Goal: Task Accomplishment & Management: Use online tool/utility

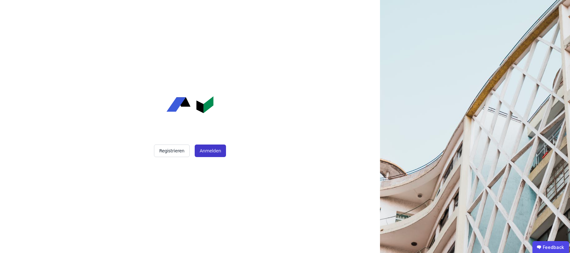
click at [198, 152] on button "Anmelden" at bounding box center [210, 150] width 31 height 13
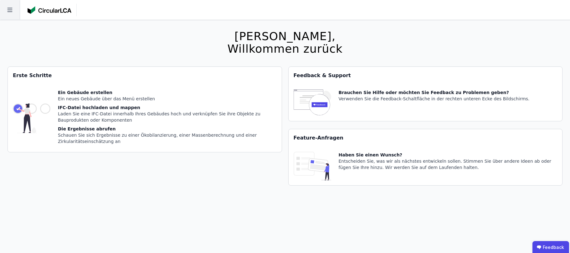
click at [5, 13] on icon at bounding box center [10, 10] width 20 height 20
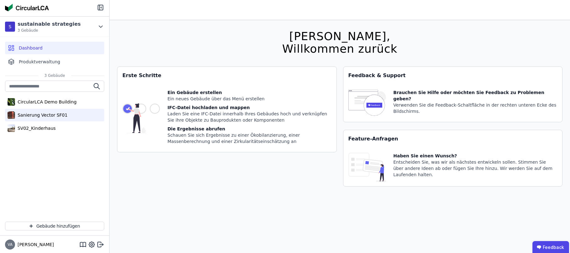
click at [54, 115] on div "Sanierung Vector SF01" at bounding box center [41, 115] width 53 height 6
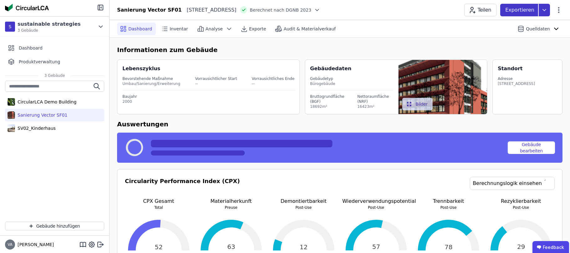
click at [533, 13] on p "Exportieren" at bounding box center [520, 10] width 30 height 8
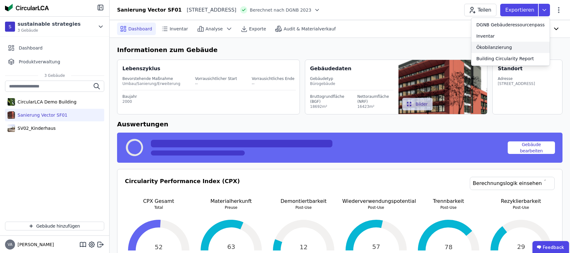
click at [507, 49] on div "Ökobilanzierung" at bounding box center [494, 47] width 36 height 6
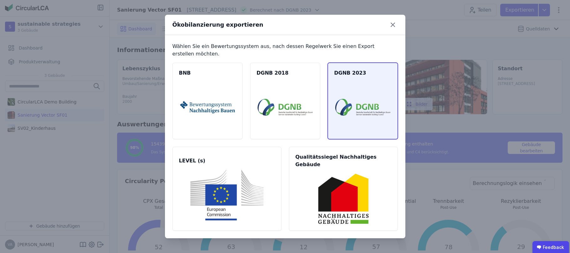
click at [338, 98] on img at bounding box center [362, 107] width 55 height 51
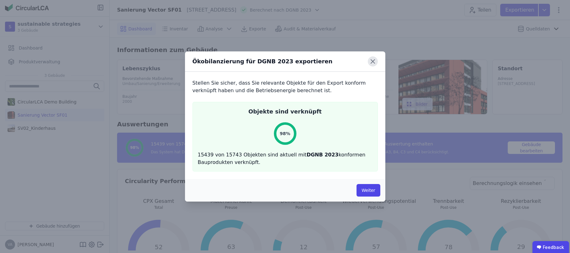
click at [377, 60] on icon at bounding box center [373, 61] width 10 height 10
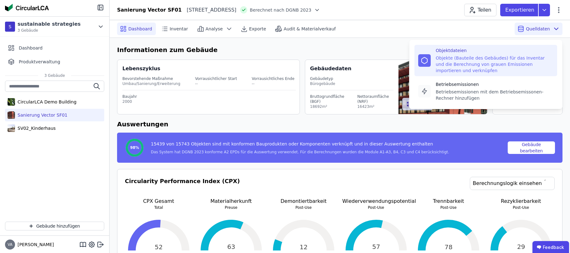
click at [484, 50] on div "Objektdateien" at bounding box center [495, 50] width 118 height 6
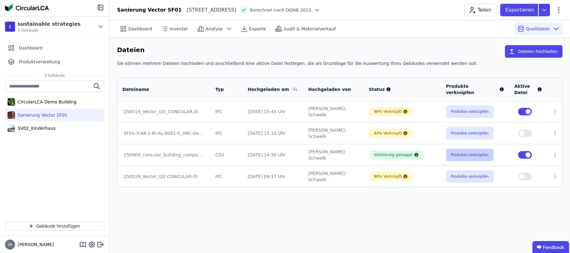
click at [452, 155] on button "Produkte verknüpfen" at bounding box center [470, 154] width 48 height 13
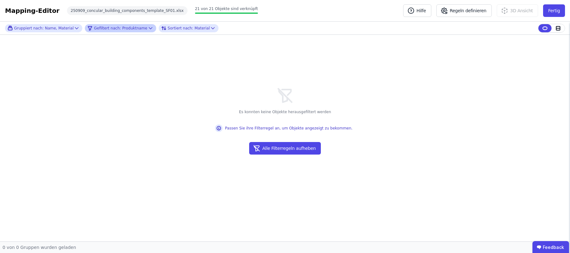
click at [147, 31] on icon at bounding box center [150, 28] width 6 height 6
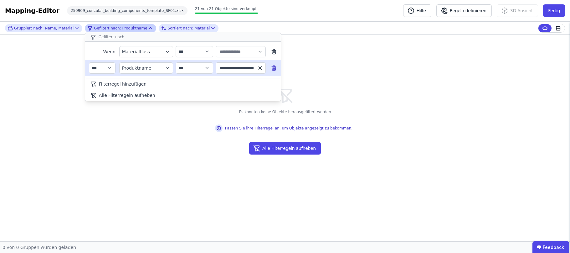
click at [260, 68] on icon "button" at bounding box center [260, 67] width 3 height 3
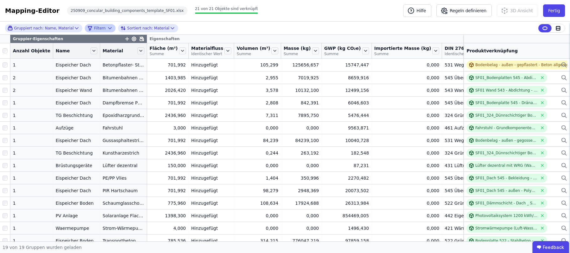
click at [493, 37] on div "Gruppiert nach: Name, Material Filtern Sortiert nach: Material Gruppier-Eigensc…" at bounding box center [285, 131] width 570 height 219
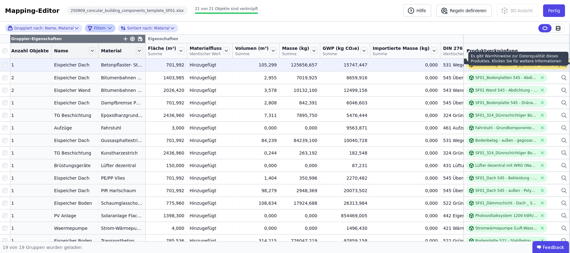
scroll to position [0, 3]
click at [492, 69] on div "Bodenbelag - außen - gepflastert - Beton allgemein" at bounding box center [523, 64] width 115 height 9
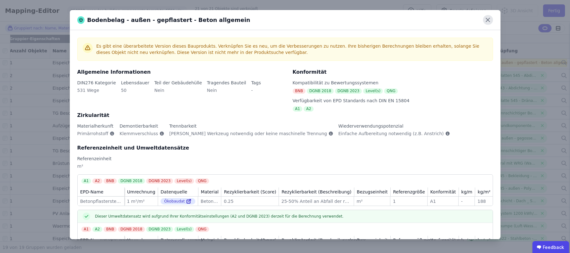
click at [490, 21] on icon at bounding box center [488, 20] width 10 height 10
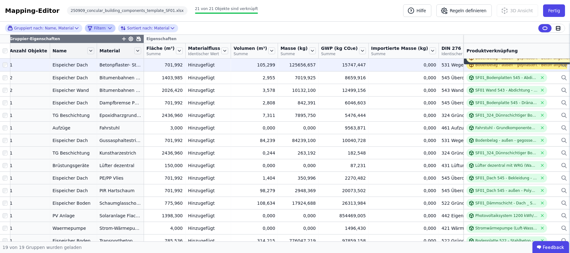
scroll to position [0, 3]
click at [532, 69] on div "Bodenbelag - außen - gepflastert - Beton allgemein" at bounding box center [523, 64] width 115 height 9
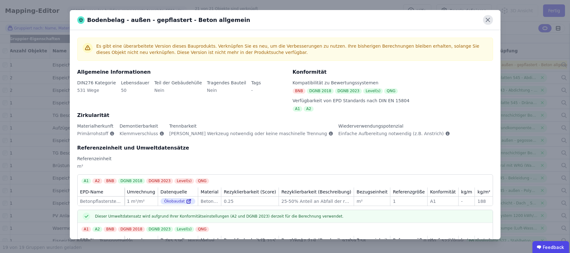
click at [488, 20] on icon at bounding box center [488, 20] width 4 height 4
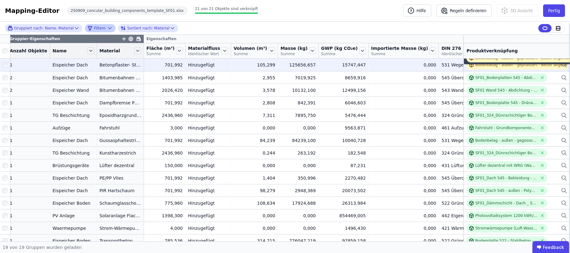
click at [561, 69] on icon at bounding box center [564, 65] width 6 height 8
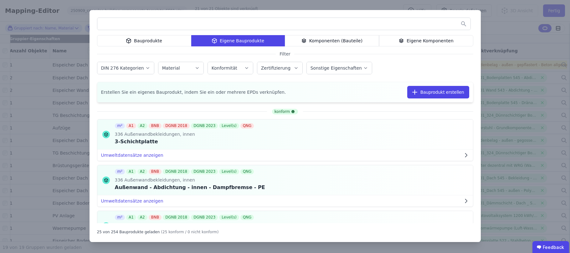
click at [173, 45] on div "Bauprodukte" at bounding box center [144, 40] width 94 height 11
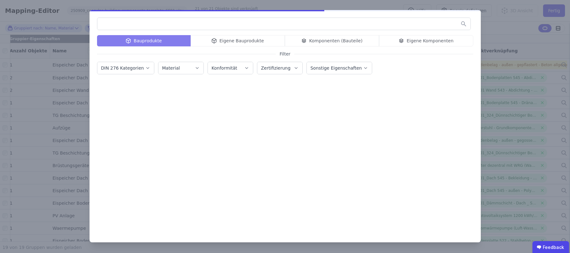
click at [161, 26] on input "text" at bounding box center [283, 23] width 373 height 11
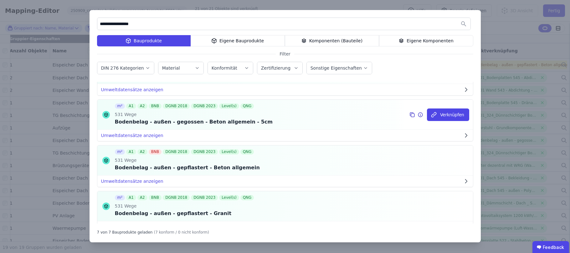
scroll to position [41, 0]
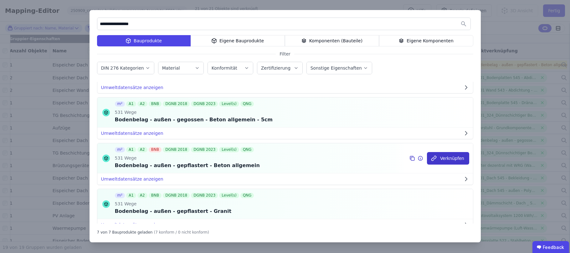
type input "**********"
click at [444, 159] on button "Verknüpfen" at bounding box center [448, 158] width 42 height 13
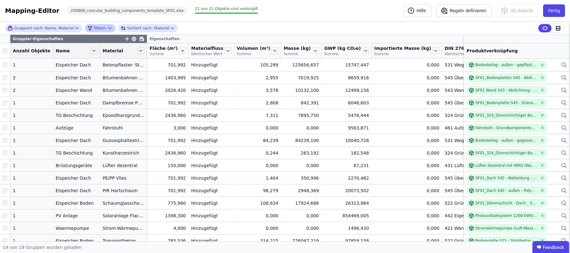
scroll to position [0, 0]
click at [539, 12] on div "3D Ansicht" at bounding box center [520, 10] width 46 height 13
click at [549, 12] on button "Fertig" at bounding box center [554, 10] width 22 height 13
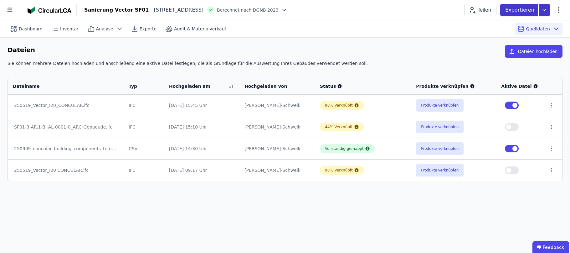
click at [520, 12] on p "Exportieren" at bounding box center [520, 10] width 30 height 8
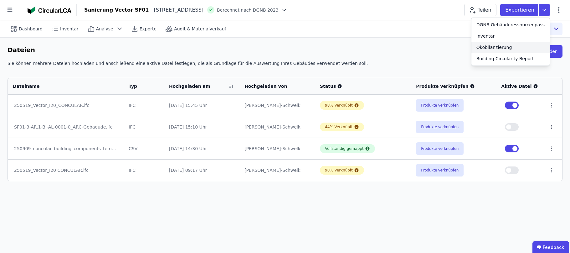
click at [490, 47] on div "Ökobilanzierung" at bounding box center [494, 47] width 36 height 6
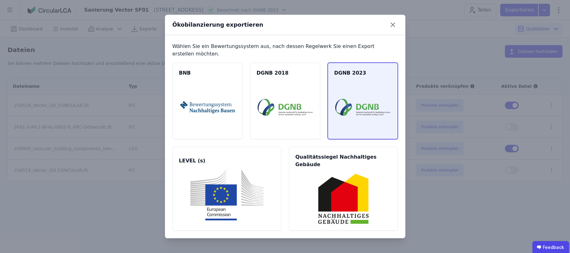
click at [353, 88] on img at bounding box center [362, 107] width 55 height 51
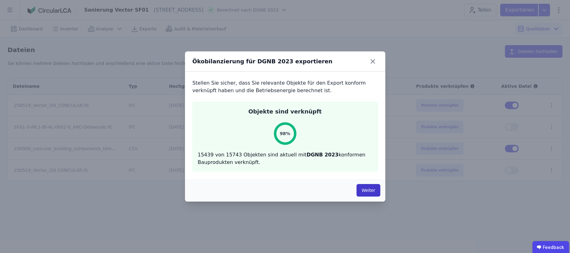
click at [366, 192] on button "Weiter" at bounding box center [367, 190] width 23 height 13
select select "*"
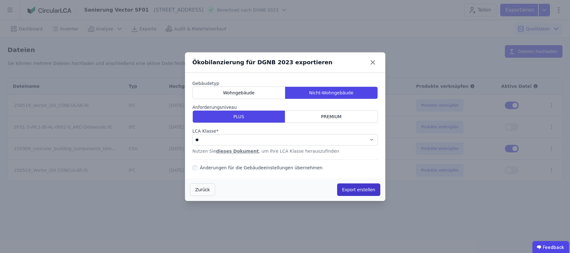
click at [343, 189] on button "Export erstellen" at bounding box center [358, 189] width 43 height 13
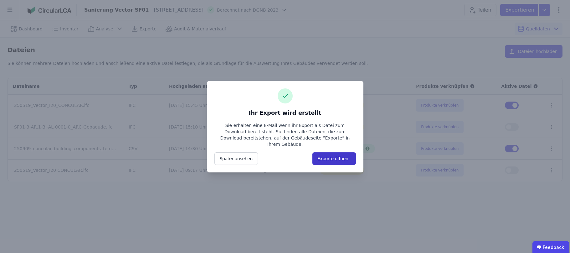
click at [336, 153] on button "Exporte öffnen" at bounding box center [334, 158] width 44 height 13
